Goal: Task Accomplishment & Management: Complete application form

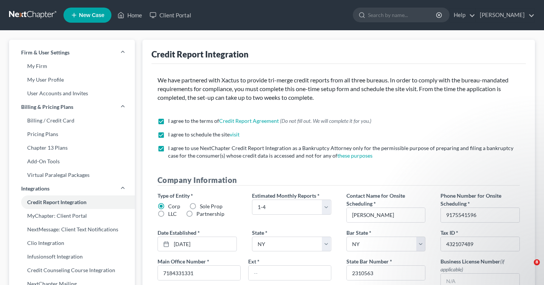
select select "0"
select select "35"
select select "0"
select select "35"
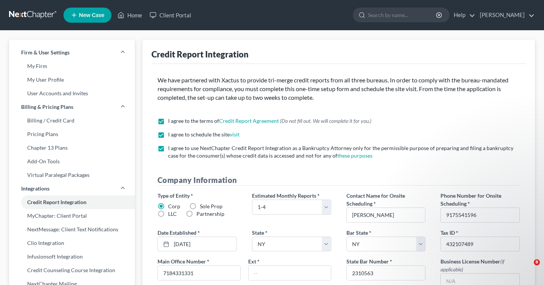
select select "0"
select select "1"
select select "0"
select select "1"
select select "35"
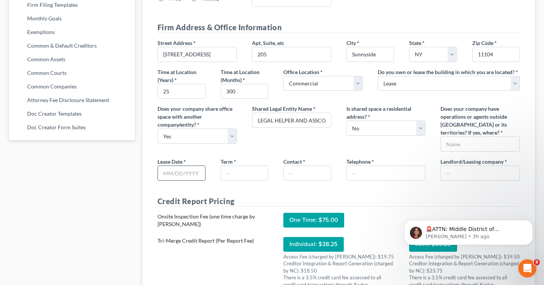
click at [182, 176] on input "text" at bounding box center [181, 173] width 47 height 14
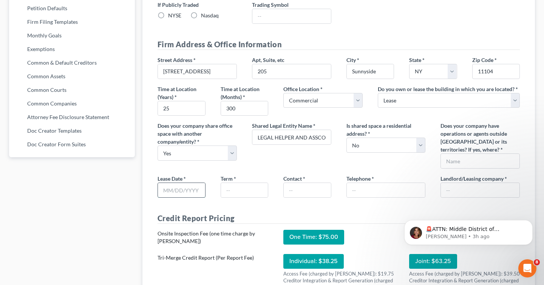
scroll to position [365, 0]
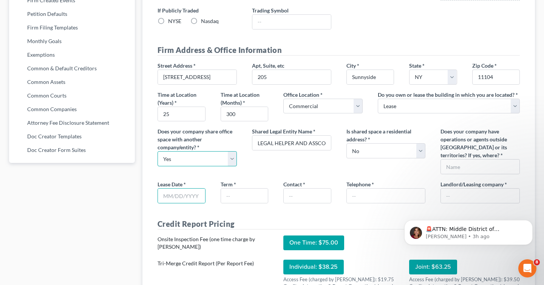
click at [231, 159] on select "Select Yes No" at bounding box center [197, 158] width 79 height 15
select select "1"
click at [158, 151] on select "Select Yes No" at bounding box center [197, 158] width 79 height 15
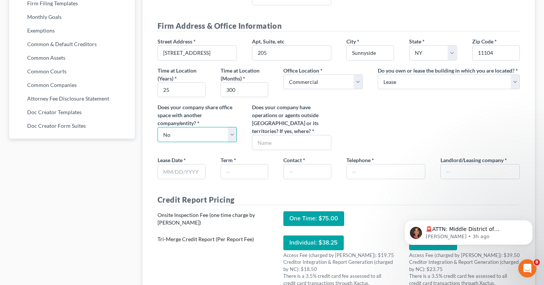
scroll to position [398, 0]
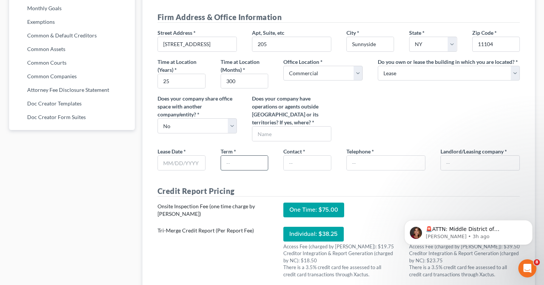
click at [244, 167] on input "text" at bounding box center [244, 163] width 47 height 14
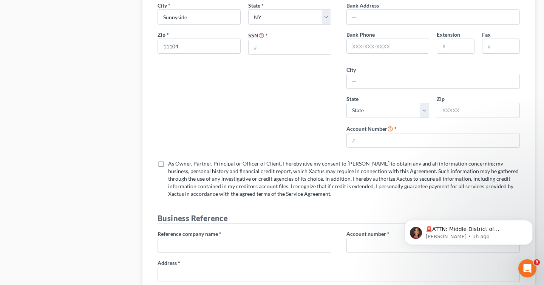
scroll to position [989, 0]
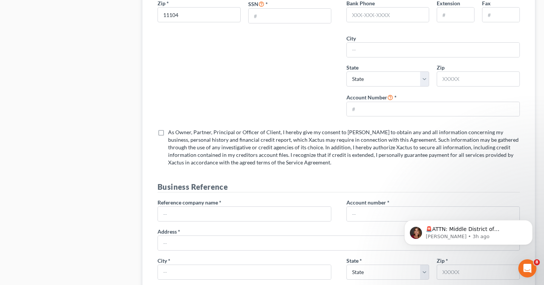
click at [168, 132] on label "As Owner, Partner, Principal or Officer of Client, I hereby give my consent to …" at bounding box center [344, 147] width 352 height 38
click at [171, 132] on input "As Owner, Partner, Principal or Officer of Client, I hereby give my consent to …" at bounding box center [173, 130] width 5 height 5
checkbox input "true"
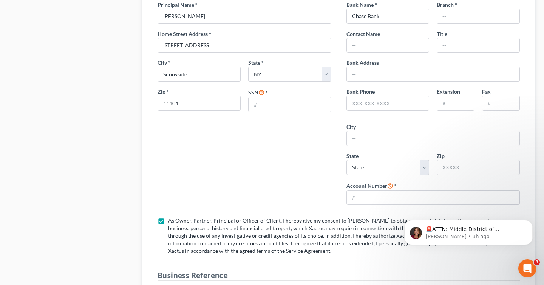
scroll to position [899, 0]
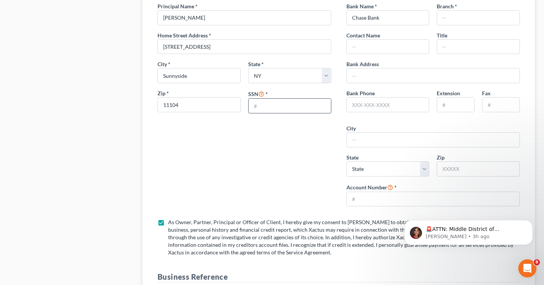
click at [292, 106] on input "text" at bounding box center [290, 106] width 82 height 14
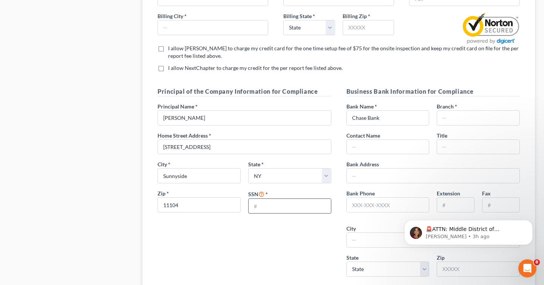
scroll to position [799, 0]
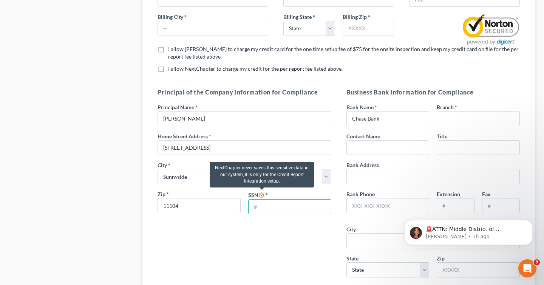
click at [260, 198] on icon at bounding box center [261, 194] width 6 height 7
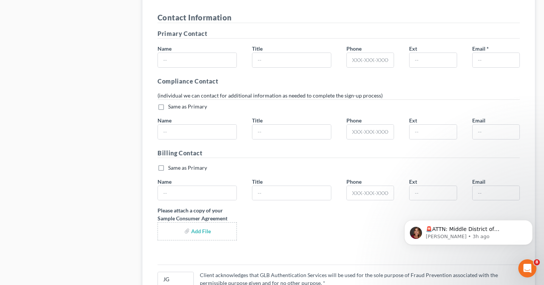
scroll to position [1507, 0]
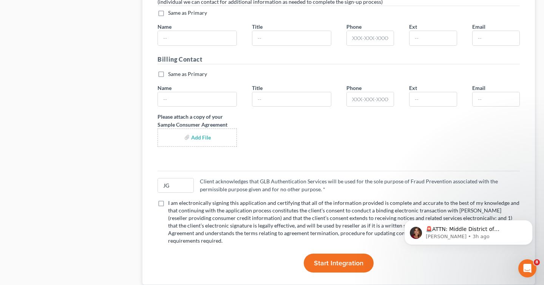
click at [168, 202] on label "I am electronically signing this application and certifying that all of the inf…" at bounding box center [344, 221] width 352 height 45
click at [171, 202] on input "I am electronically signing this application and certifying that all of the inf…" at bounding box center [173, 201] width 5 height 5
checkbox input "true"
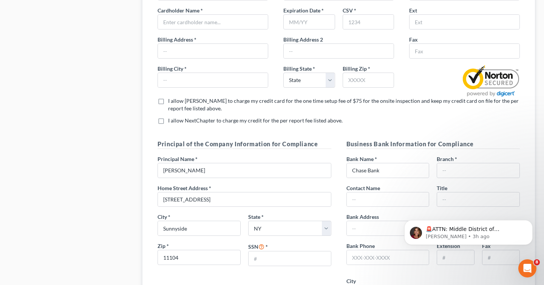
scroll to position [731, 0]
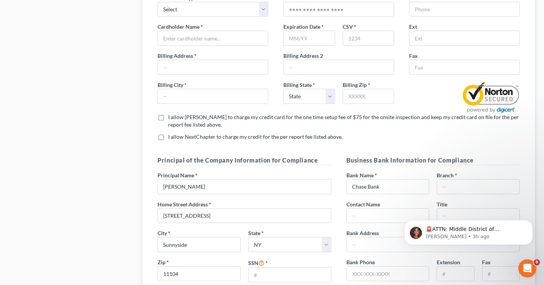
click at [168, 117] on label "I allow [PERSON_NAME] to charge my credit card for the one time setup fee of $7…" at bounding box center [344, 120] width 352 height 15
click at [171, 117] on input "I allow [PERSON_NAME] to charge my credit card for the one time setup fee of $7…" at bounding box center [173, 115] width 5 height 5
checkbox input "true"
click at [168, 138] on label "I allow NextChapter to charge my credit for the per report fee listed above. *" at bounding box center [255, 137] width 175 height 8
click at [171, 138] on input "I allow NextChapter to charge my credit for the per report fee listed above. *" at bounding box center [173, 135] width 5 height 5
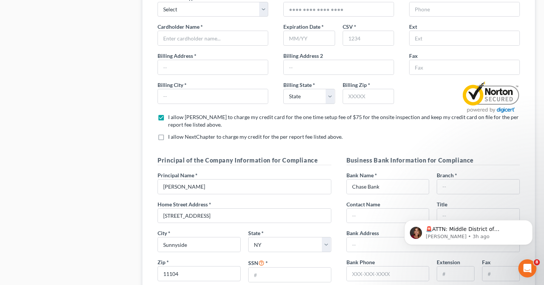
checkbox input "true"
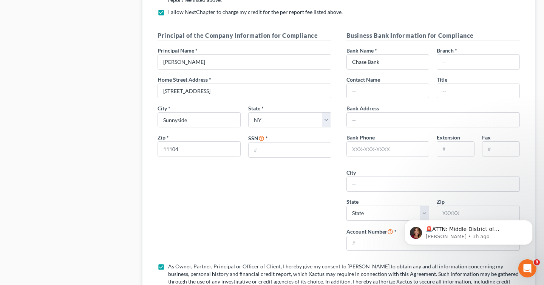
scroll to position [804, 0]
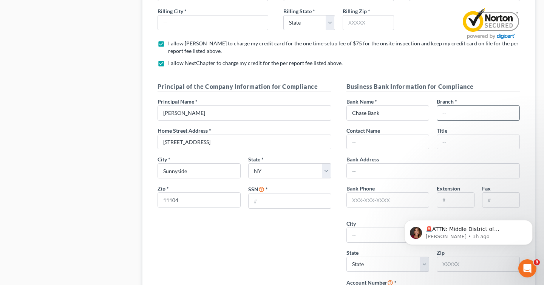
click at [465, 111] on input "text" at bounding box center [478, 113] width 82 height 14
click at [468, 87] on h5 "Business Bank Information for Compliance" at bounding box center [433, 86] width 174 height 9
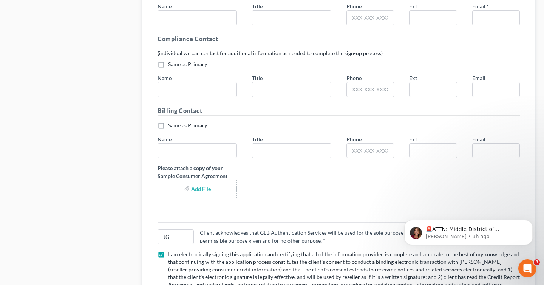
scroll to position [1521, 0]
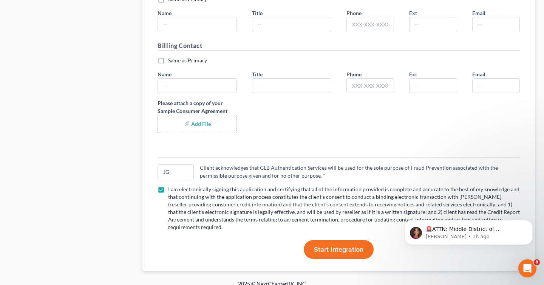
click at [340, 245] on span "Start Integration" at bounding box center [338, 249] width 49 height 8
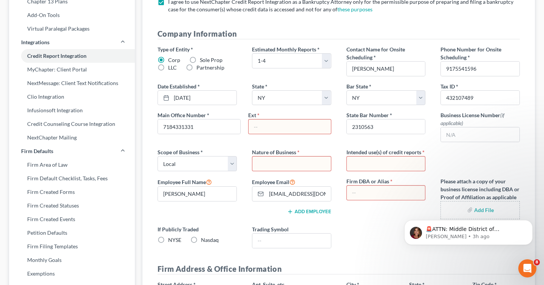
scroll to position [144, 0]
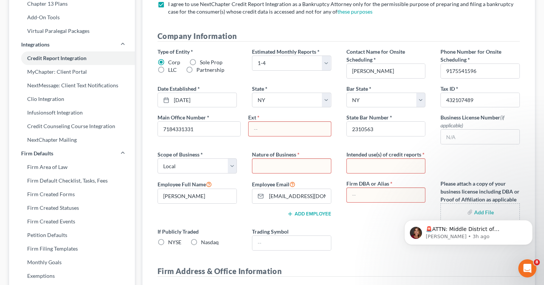
click at [257, 116] on span "*" at bounding box center [258, 117] width 2 height 8
click at [258, 116] on span "*" at bounding box center [258, 117] width 2 height 8
click at [259, 128] on input "text" at bounding box center [290, 129] width 82 height 14
click at [261, 119] on div "Ext *" at bounding box center [289, 124] width 91 height 23
click at [262, 164] on input "text" at bounding box center [291, 166] width 79 height 14
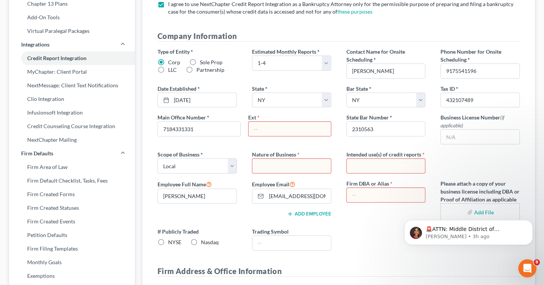
click at [262, 164] on input "text" at bounding box center [291, 166] width 79 height 14
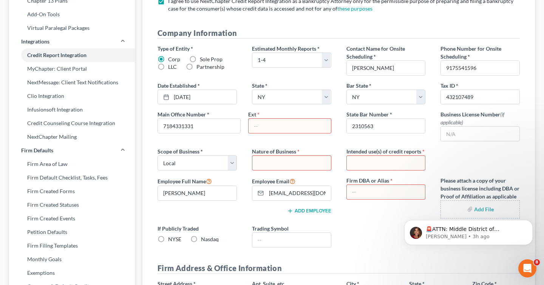
scroll to position [155, 0]
